Goal: Entertainment & Leisure: Consume media (video, audio)

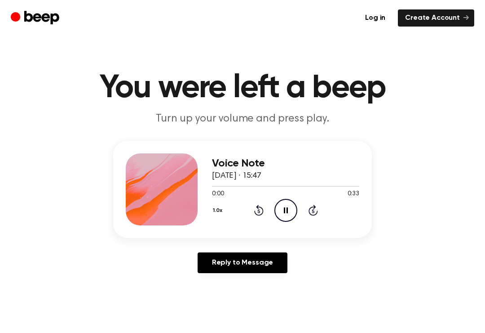
click at [285, 214] on icon "Pause Audio" at bounding box center [286, 210] width 23 height 23
click at [289, 210] on icon at bounding box center [286, 210] width 5 height 6
click at [285, 212] on icon "Pause Audio" at bounding box center [286, 210] width 23 height 23
click at [286, 213] on icon "Play Audio" at bounding box center [286, 210] width 23 height 23
click at [260, 205] on icon "Rewind 5 seconds" at bounding box center [259, 210] width 10 height 12
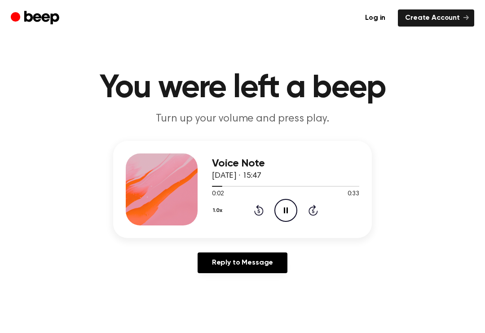
click at [254, 213] on icon "Rewind 5 seconds" at bounding box center [259, 210] width 10 height 12
click at [321, 204] on div "1.0x Rewind 5 seconds Pause Audio Skip 5 seconds" at bounding box center [285, 210] width 147 height 23
click at [314, 205] on icon at bounding box center [313, 209] width 9 height 11
click at [317, 209] on icon "Skip 5 seconds" at bounding box center [313, 210] width 10 height 12
click at [317, 207] on icon "Skip 5 seconds" at bounding box center [313, 210] width 10 height 12
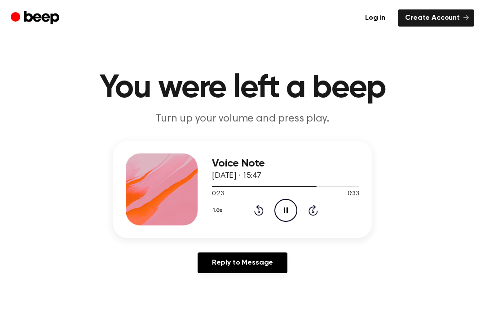
click at [317, 207] on icon "Skip 5 seconds" at bounding box center [313, 210] width 10 height 12
click at [291, 210] on icon "Pause Audio" at bounding box center [286, 210] width 23 height 23
